Goal: Complete application form: Complete application form

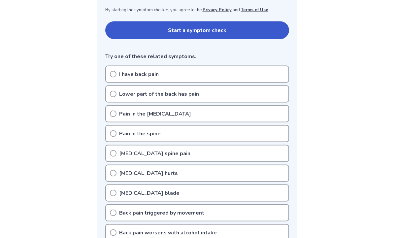
scroll to position [139, 0]
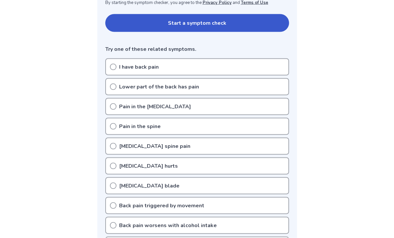
click at [118, 86] on div "Lower part of the back has pain" at bounding box center [197, 86] width 184 height 17
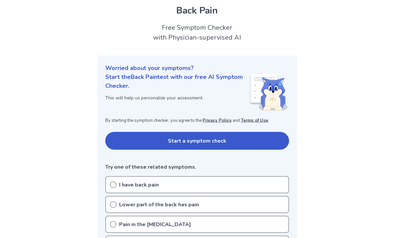
scroll to position [0, 0]
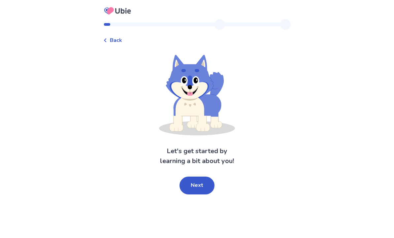
click at [199, 184] on button "Next" at bounding box center [197, 186] width 35 height 18
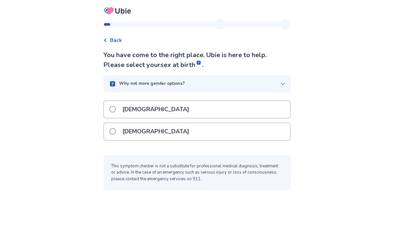
click at [116, 127] on label "[DEMOGRAPHIC_DATA]" at bounding box center [151, 131] width 84 height 17
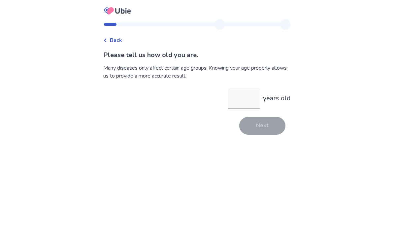
click at [232, 97] on input "years old" at bounding box center [244, 98] width 32 height 21
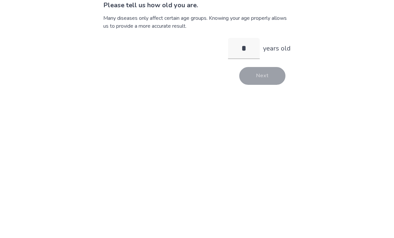
type input "**"
click at [244, 117] on button "Next" at bounding box center [262, 126] width 46 height 18
